Goal: Transaction & Acquisition: Register for event/course

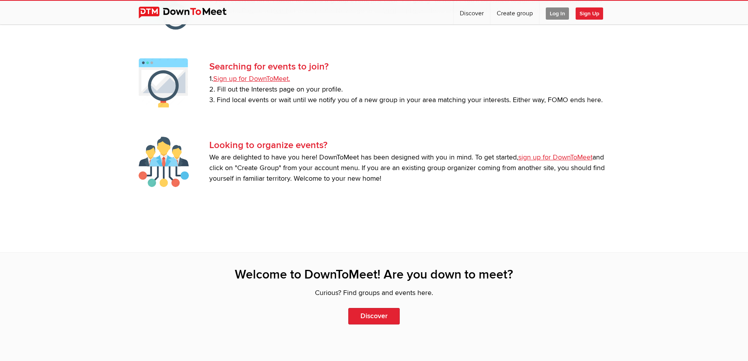
scroll to position [1610, 0]
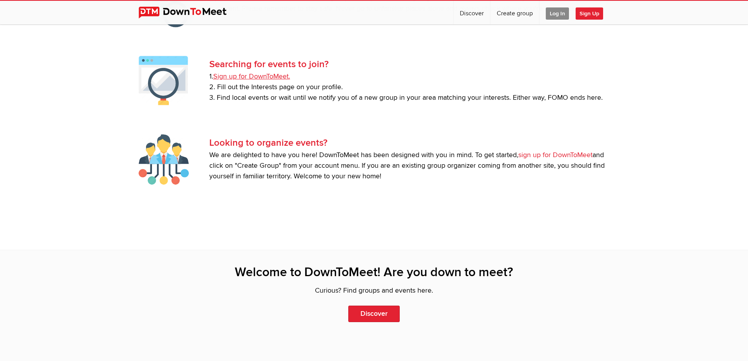
click at [532, 154] on link "sign up for DownToMeet" at bounding box center [555, 155] width 74 height 8
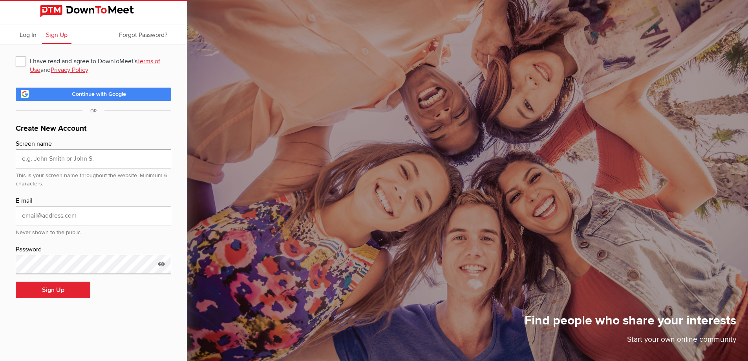
click at [124, 158] on input "text" at bounding box center [94, 158] width 156 height 19
type input "[PERSON_NAME]"
type input "[PERSON_NAME][EMAIL_ADDRESS][PERSON_NAME][DOMAIN_NAME]"
click at [162, 263] on icon at bounding box center [162, 264] width 12 height 18
click at [63, 293] on button "Sign Up" at bounding box center [53, 290] width 75 height 16
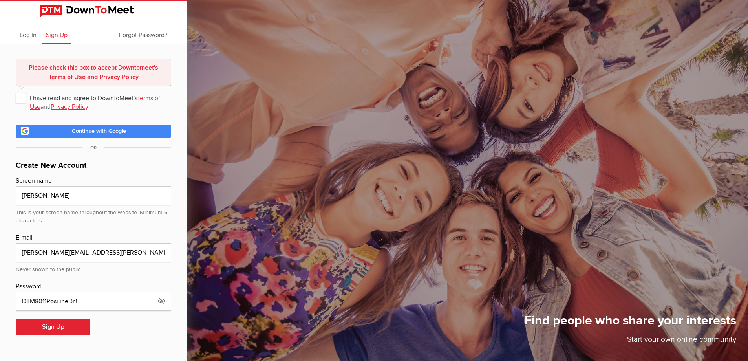
click at [24, 99] on span "I have read and agree to DownToMeet's Terms of Use and Privacy Policy" at bounding box center [94, 98] width 156 height 14
click at [16, 91] on input "I have read and agree to DownToMeet's Terms of Use and Privacy Policy" at bounding box center [15, 90] width 0 height 0
checkbox input "true"
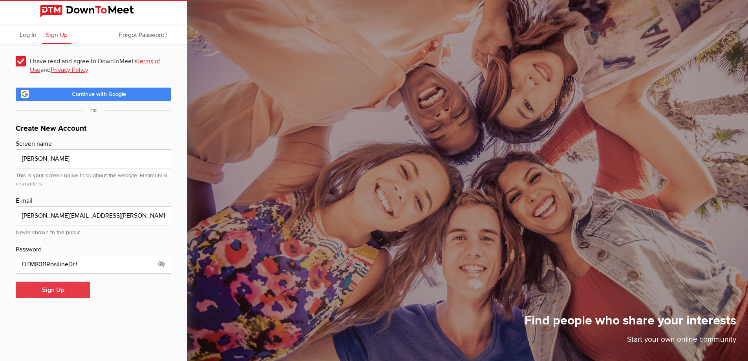
click at [57, 289] on button "Sign Up" at bounding box center [53, 290] width 75 height 16
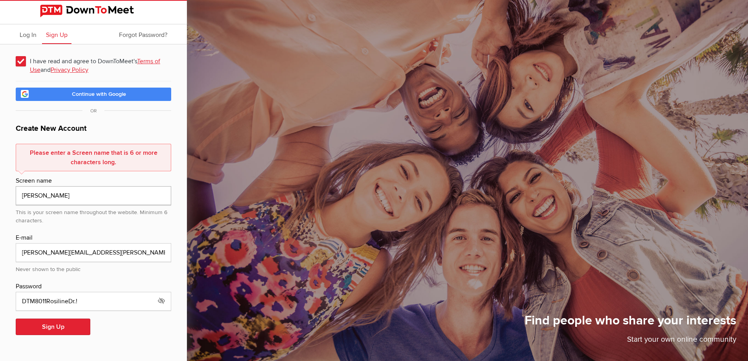
click at [48, 194] on input "[PERSON_NAME]" at bounding box center [94, 195] width 156 height 19
type input "RalphG"
click at [53, 328] on button "Sign Up" at bounding box center [53, 326] width 75 height 16
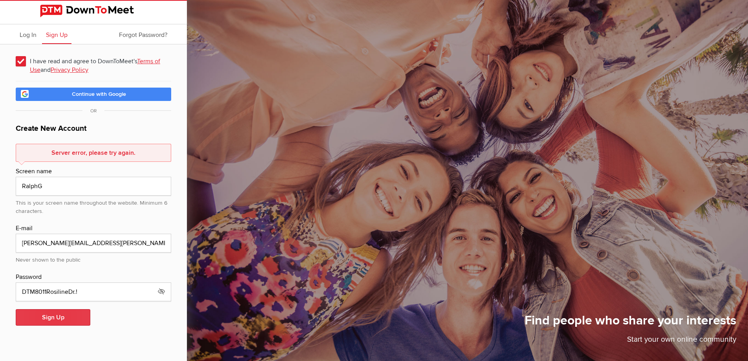
click at [53, 317] on button "Sign Up" at bounding box center [53, 317] width 75 height 16
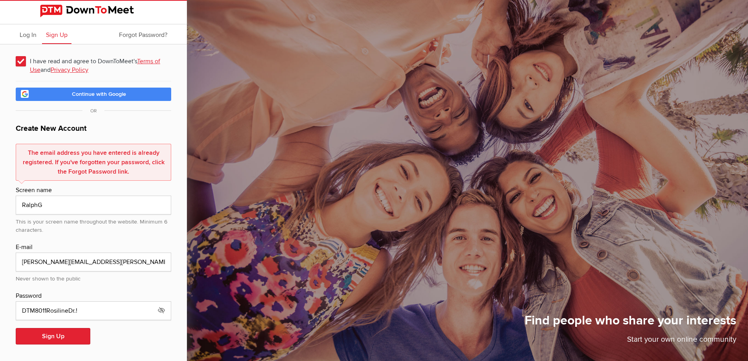
click at [23, 63] on span "I have read and agree to DownToMeet's Terms of Use and Privacy Policy" at bounding box center [94, 61] width 156 height 14
click at [16, 54] on input "I have read and agree to DownToMeet's Terms of Use and Privacy Policy" at bounding box center [15, 53] width 0 height 0
click at [23, 63] on span "I have read and agree to DownToMeet's Terms of Use and Privacy Policy" at bounding box center [94, 61] width 156 height 14
click at [16, 54] on input "I have read and agree to DownToMeet's Terms of Use and Privacy Policy" at bounding box center [15, 53] width 0 height 0
checkbox input "true"
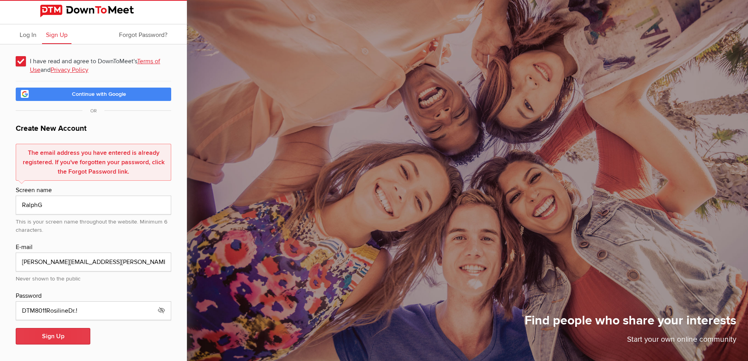
click at [54, 337] on button "Sign Up" at bounding box center [53, 336] width 75 height 16
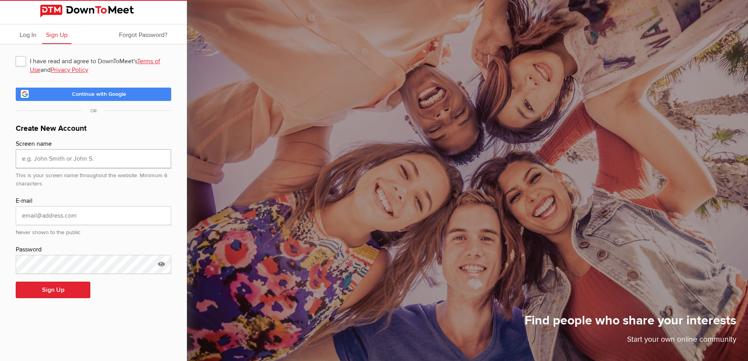
click at [60, 161] on input "text" at bounding box center [94, 158] width 156 height 19
type input "RalphG"
type input "[PERSON_NAME][EMAIL_ADDRESS][PERSON_NAME][DOMAIN_NAME]"
click at [18, 60] on span "I have read and agree to DownToMeet's Terms of Use and Privacy Policy" at bounding box center [94, 61] width 156 height 14
click at [16, 54] on input "I have read and agree to DownToMeet's Terms of Use and Privacy Policy" at bounding box center [15, 53] width 0 height 0
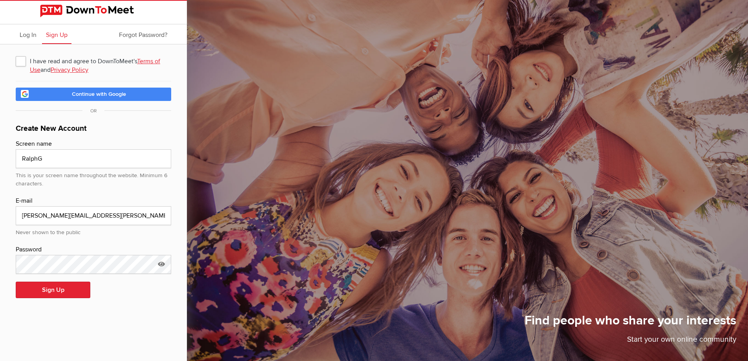
checkbox input "true"
click at [162, 266] on icon at bounding box center [162, 264] width 12 height 18
click at [65, 291] on button "Sign Up" at bounding box center [53, 290] width 75 height 16
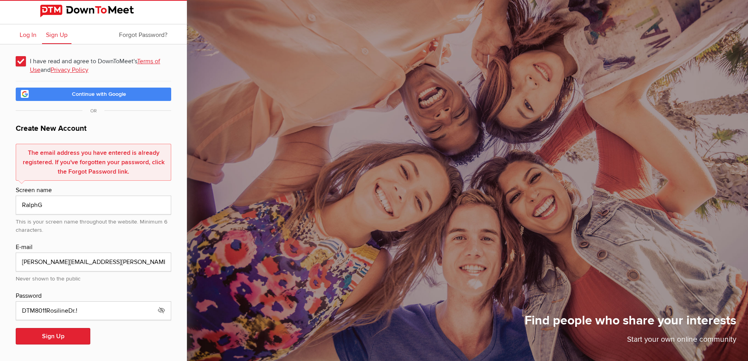
click at [29, 37] on span "Log In" at bounding box center [28, 35] width 17 height 8
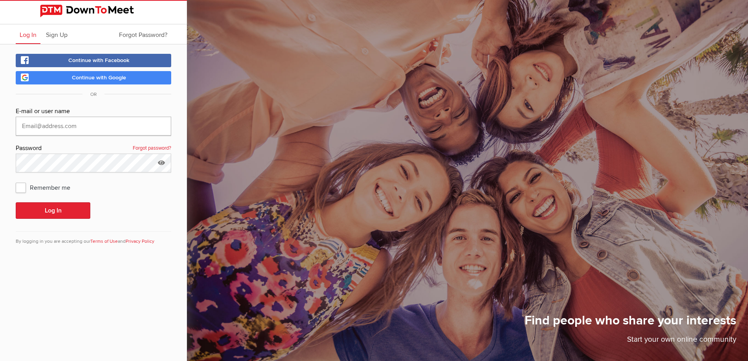
click at [51, 129] on input "text" at bounding box center [94, 126] width 156 height 19
type input "[PERSON_NAME][EMAIL_ADDRESS][PERSON_NAME][DOMAIN_NAME]"
click at [4, 163] on div "Continue with Facebook Continue with Google OR E-mail or user name ralph.goldst…" at bounding box center [93, 154] width 187 height 220
click at [17, 187] on span "Remember me" at bounding box center [47, 187] width 62 height 14
click at [16, 180] on input "Remember me" at bounding box center [15, 180] width 0 height 0
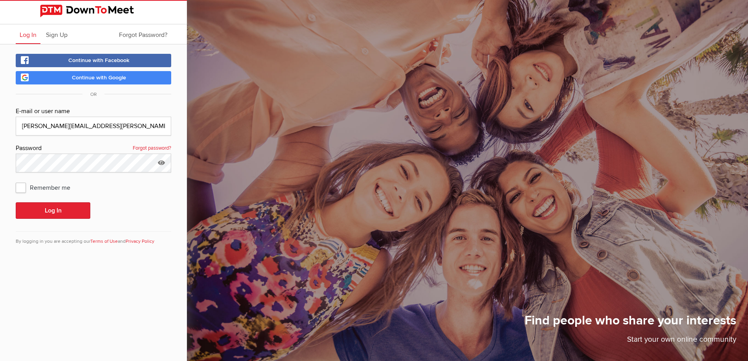
checkbox input "true"
click at [161, 163] on icon at bounding box center [162, 163] width 12 height 18
click at [68, 210] on button "Log In" at bounding box center [53, 210] width 75 height 16
